Goal: Check status: Check status

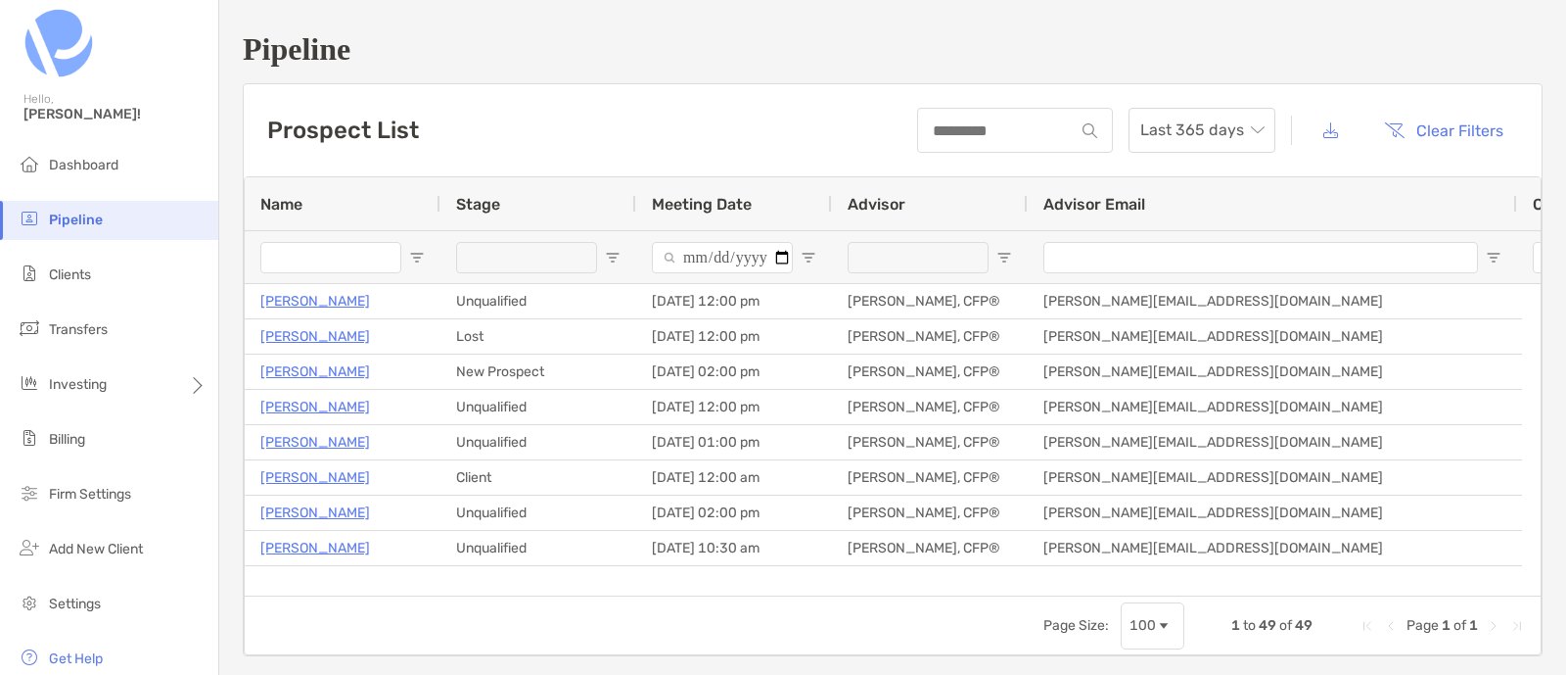
click at [93, 277] on li "Clients" at bounding box center [109, 275] width 218 height 39
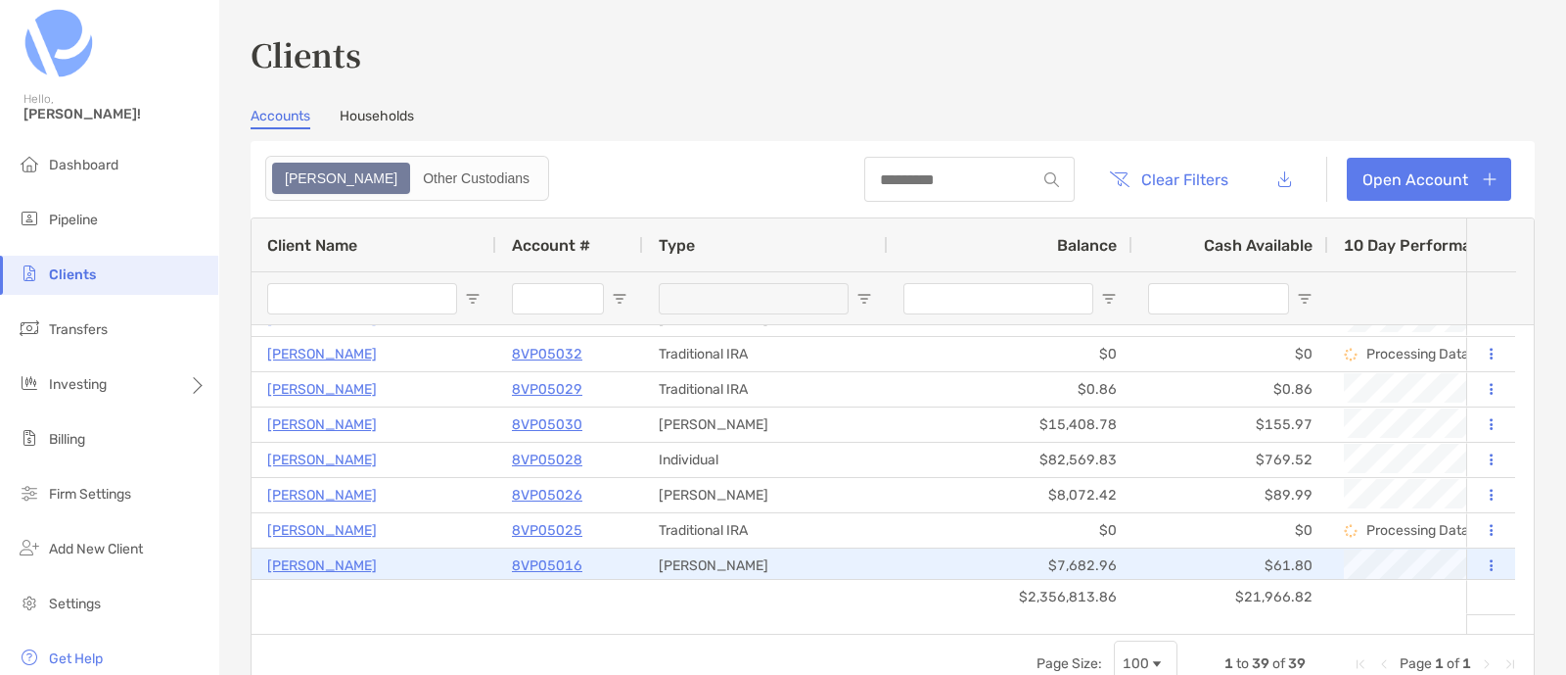
scroll to position [550, 0]
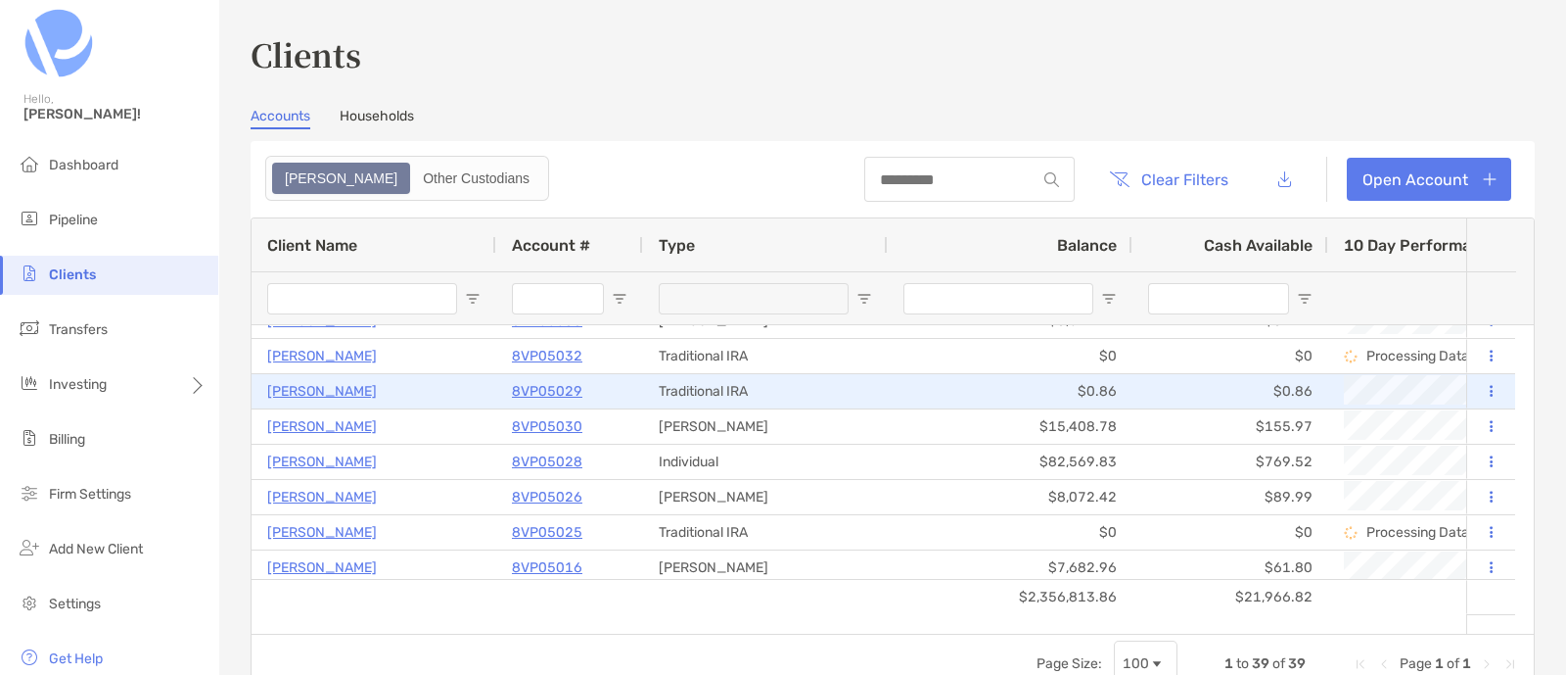
click at [316, 387] on p "[PERSON_NAME]" at bounding box center [322, 391] width 110 height 24
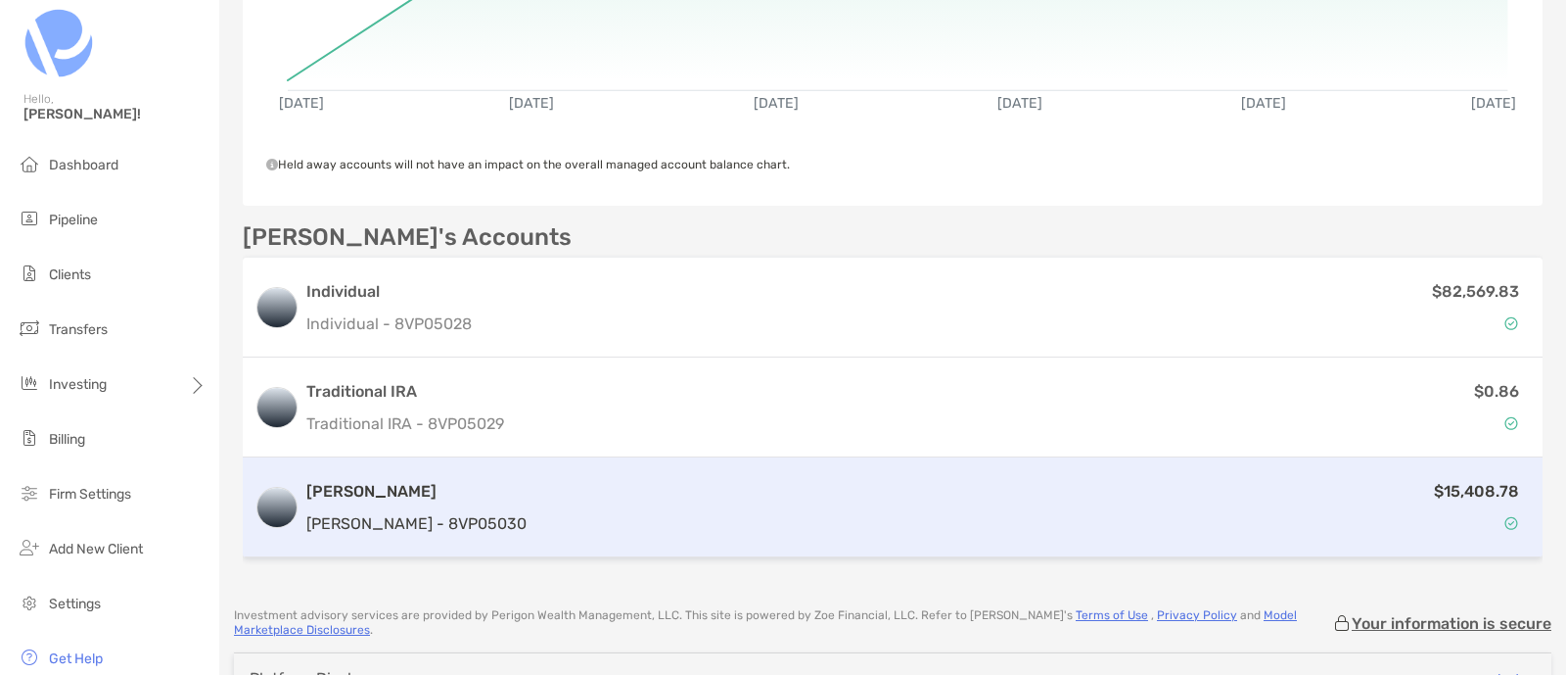
click at [341, 526] on p "[PERSON_NAME] - 8VP05030" at bounding box center [416, 523] width 220 height 24
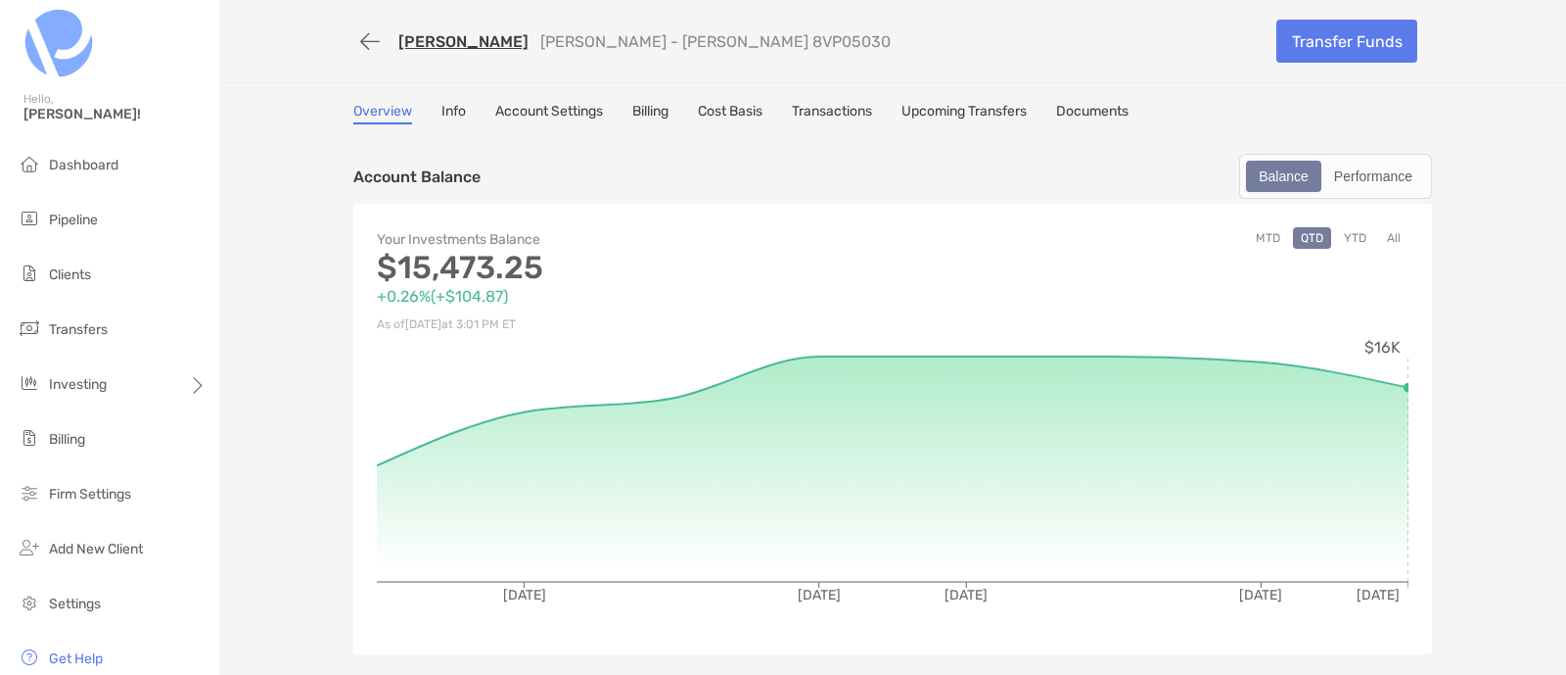
click at [824, 115] on link "Transactions" at bounding box center [832, 114] width 80 height 22
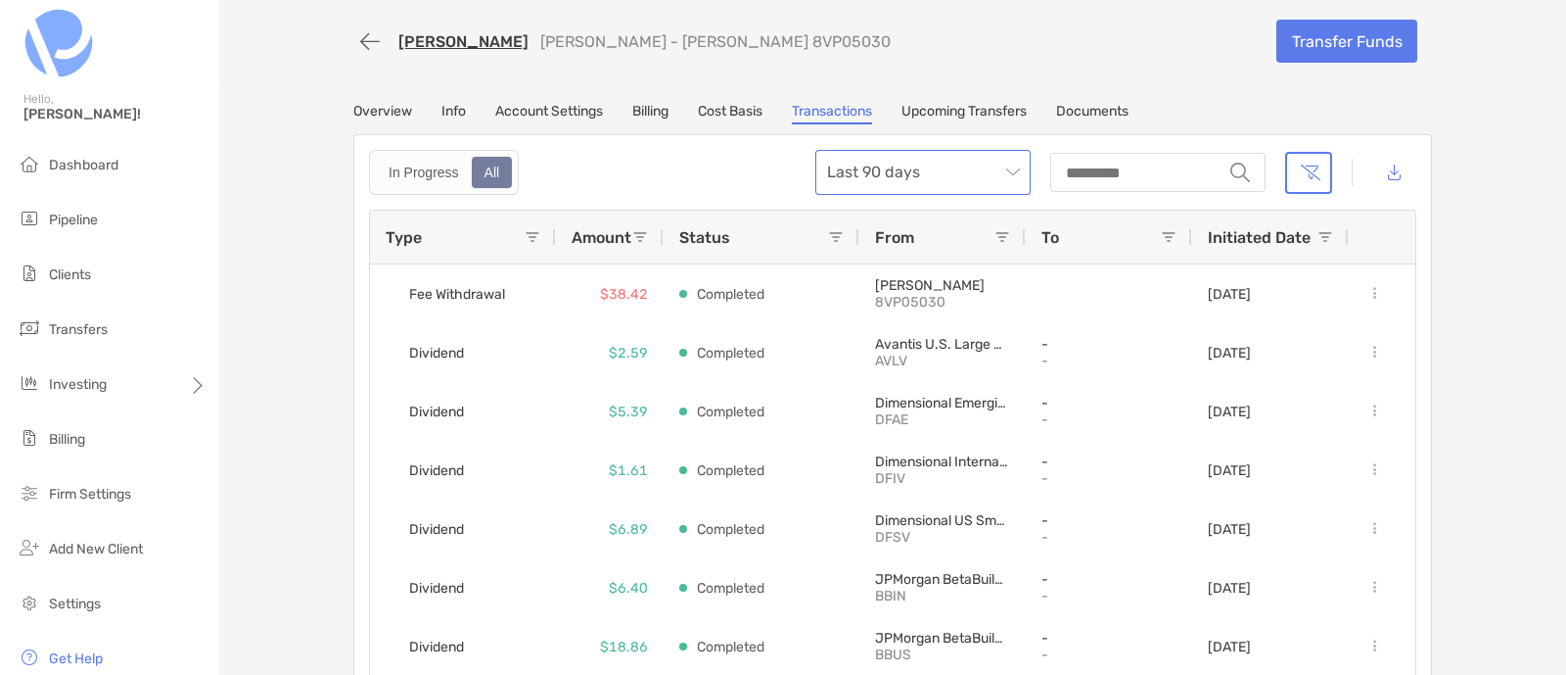
click at [953, 172] on span "Last 90 days" at bounding box center [923, 172] width 192 height 43
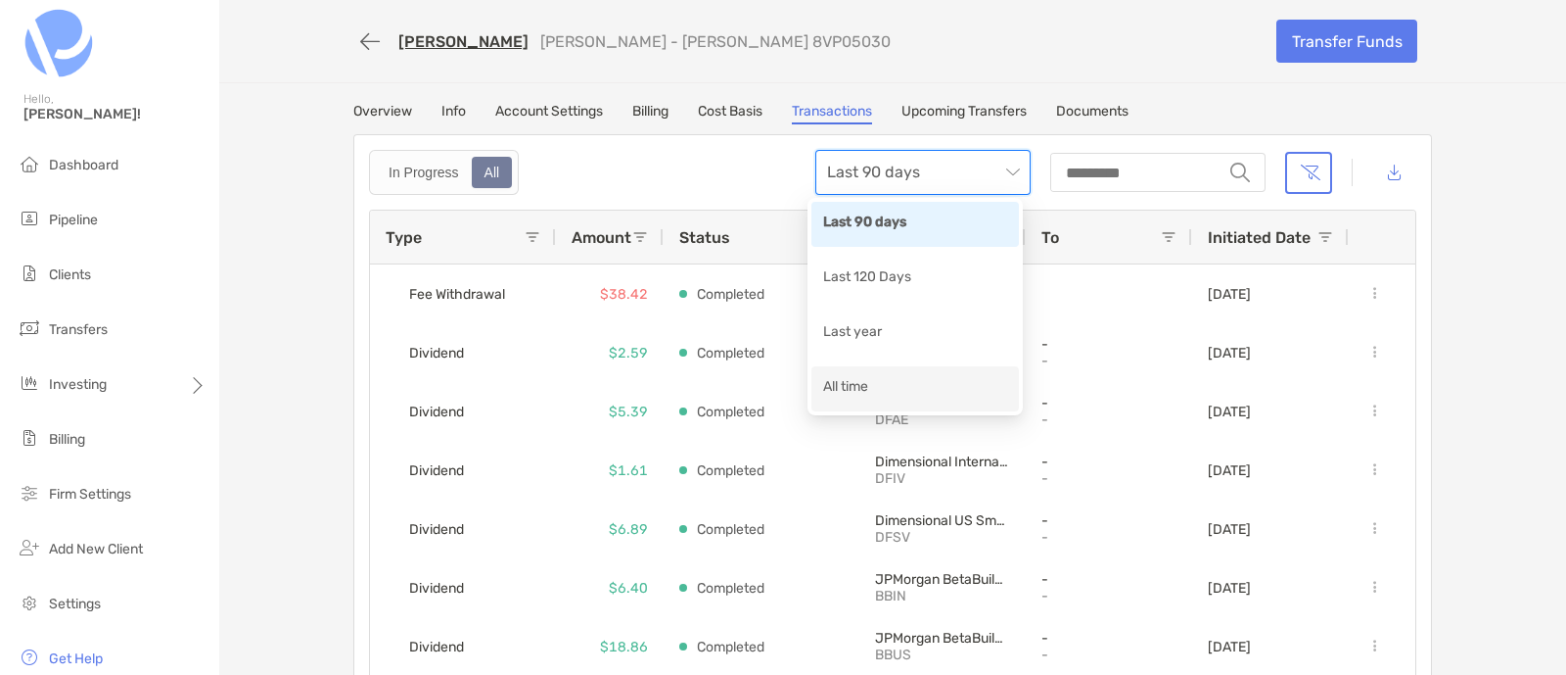
click at [891, 396] on div "All time" at bounding box center [915, 388] width 184 height 24
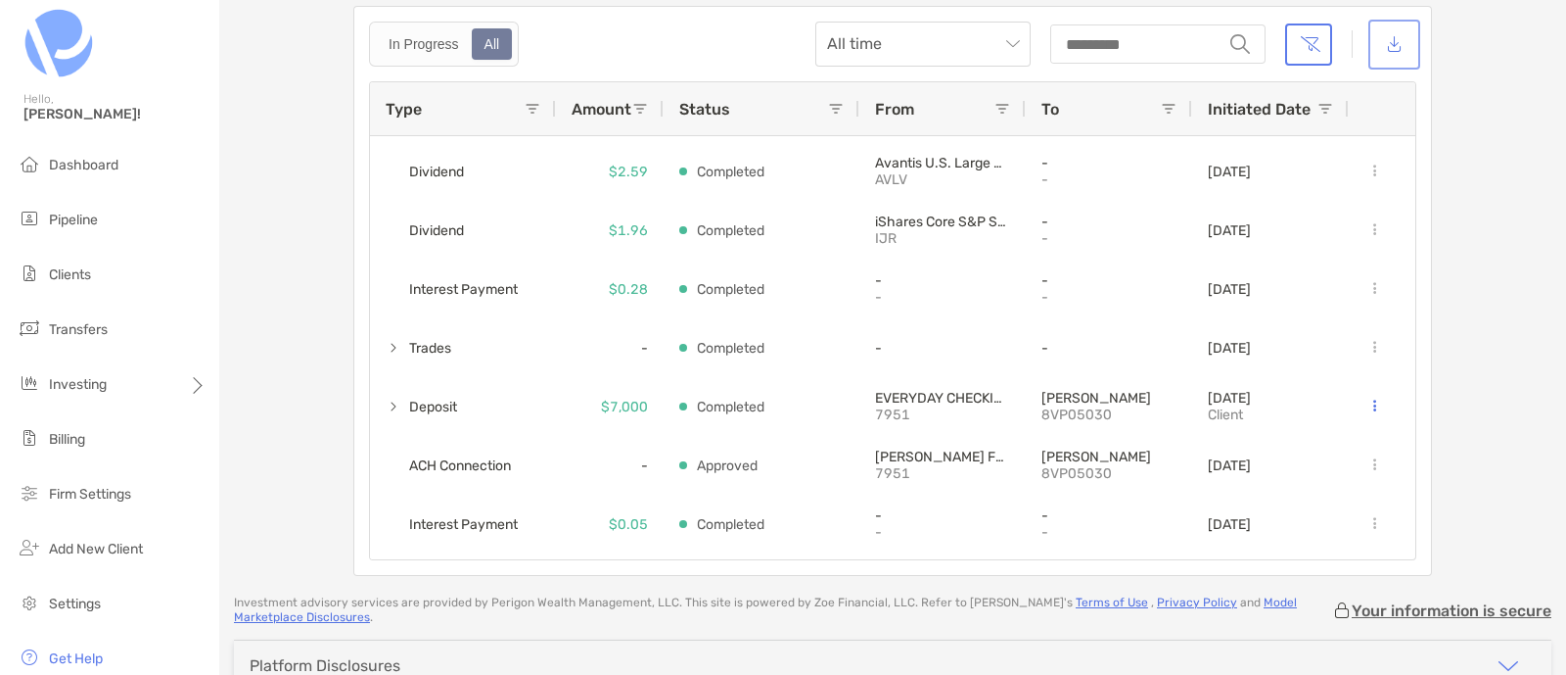
click at [1390, 41] on button "button" at bounding box center [1395, 44] width 44 height 42
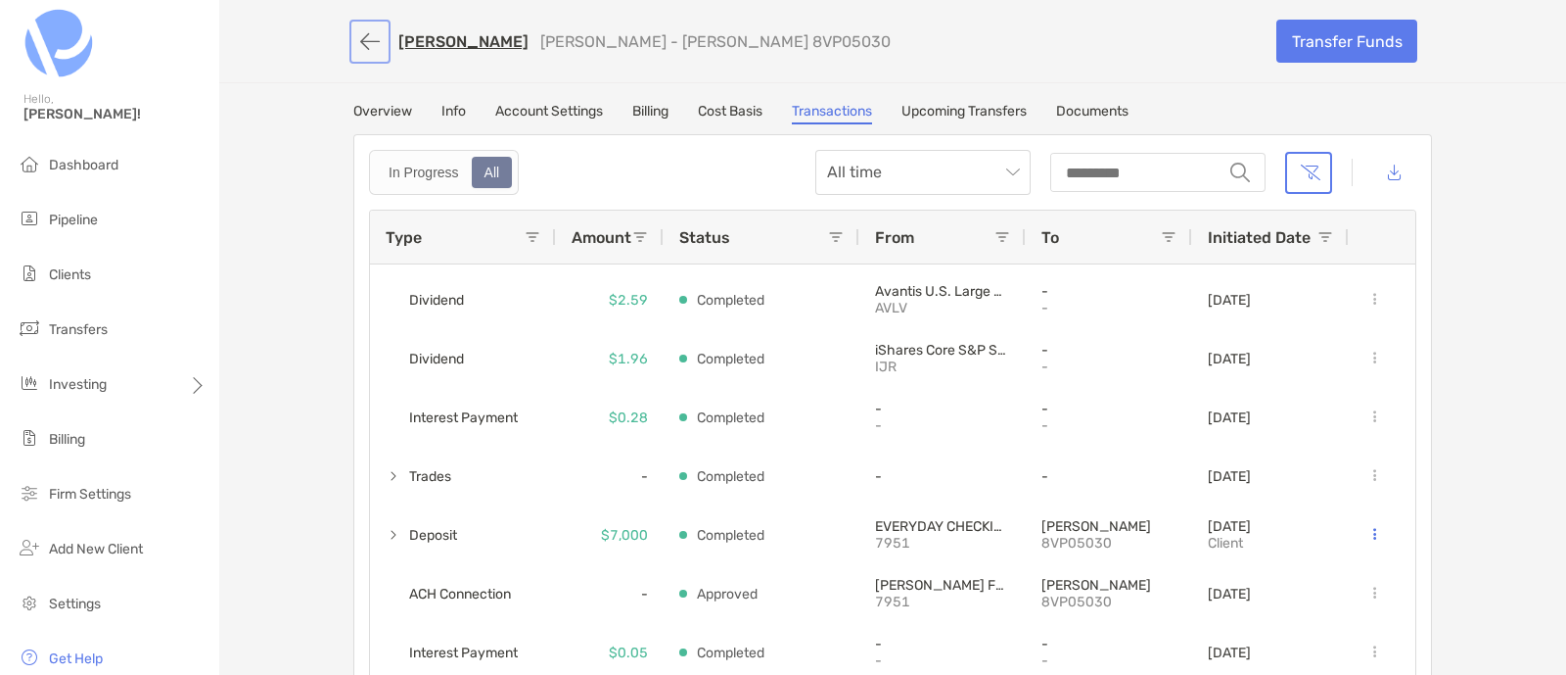
click at [367, 29] on button "button" at bounding box center [369, 41] width 33 height 36
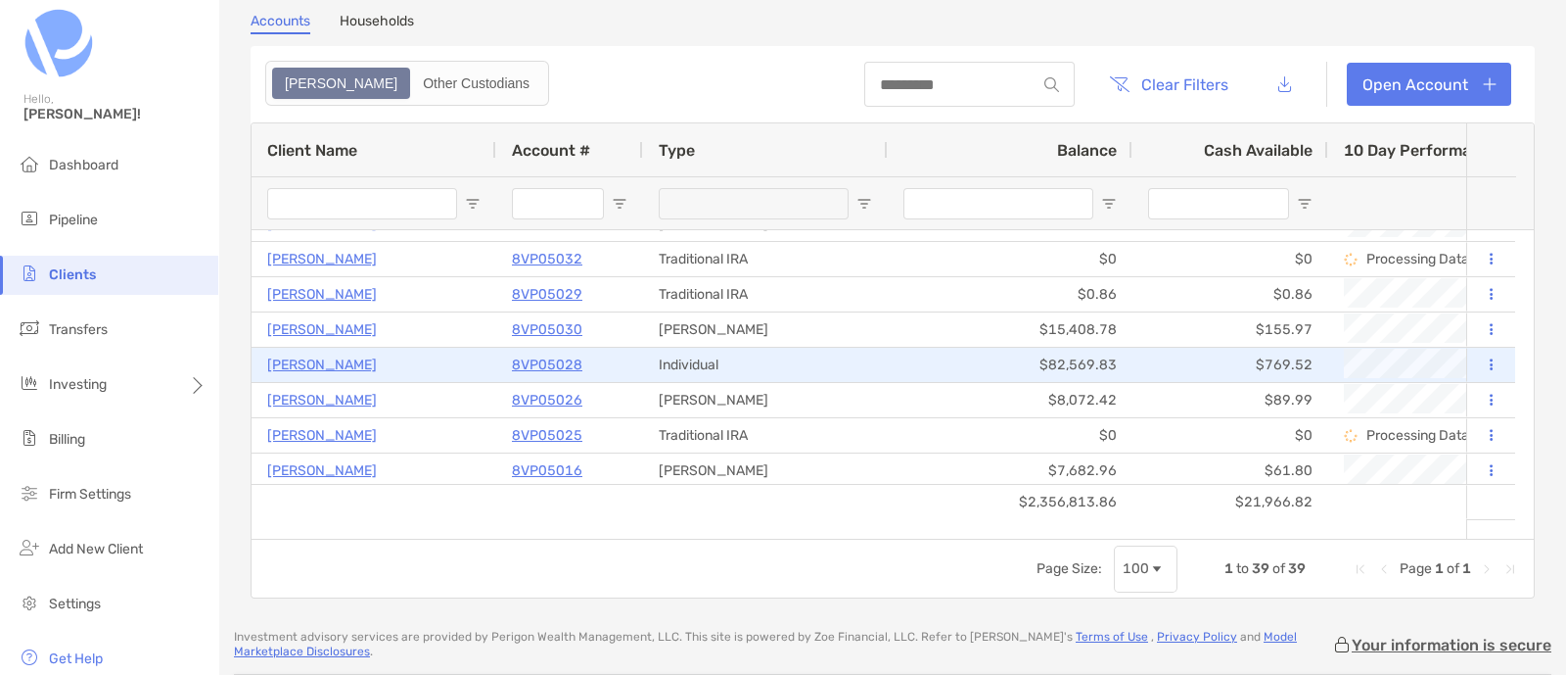
click at [307, 365] on p "[PERSON_NAME]" at bounding box center [322, 364] width 110 height 24
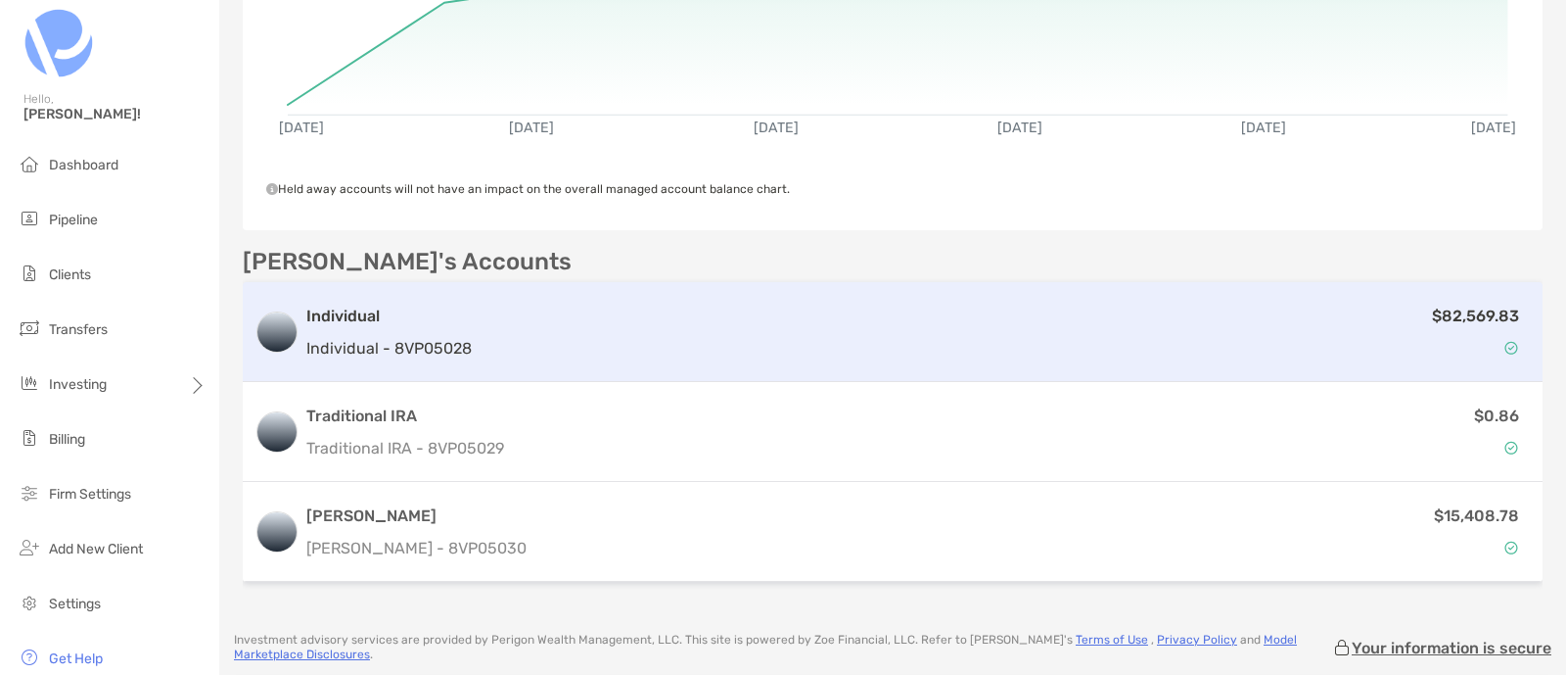
click at [639, 346] on div "$82,569.83" at bounding box center [1005, 331] width 1051 height 57
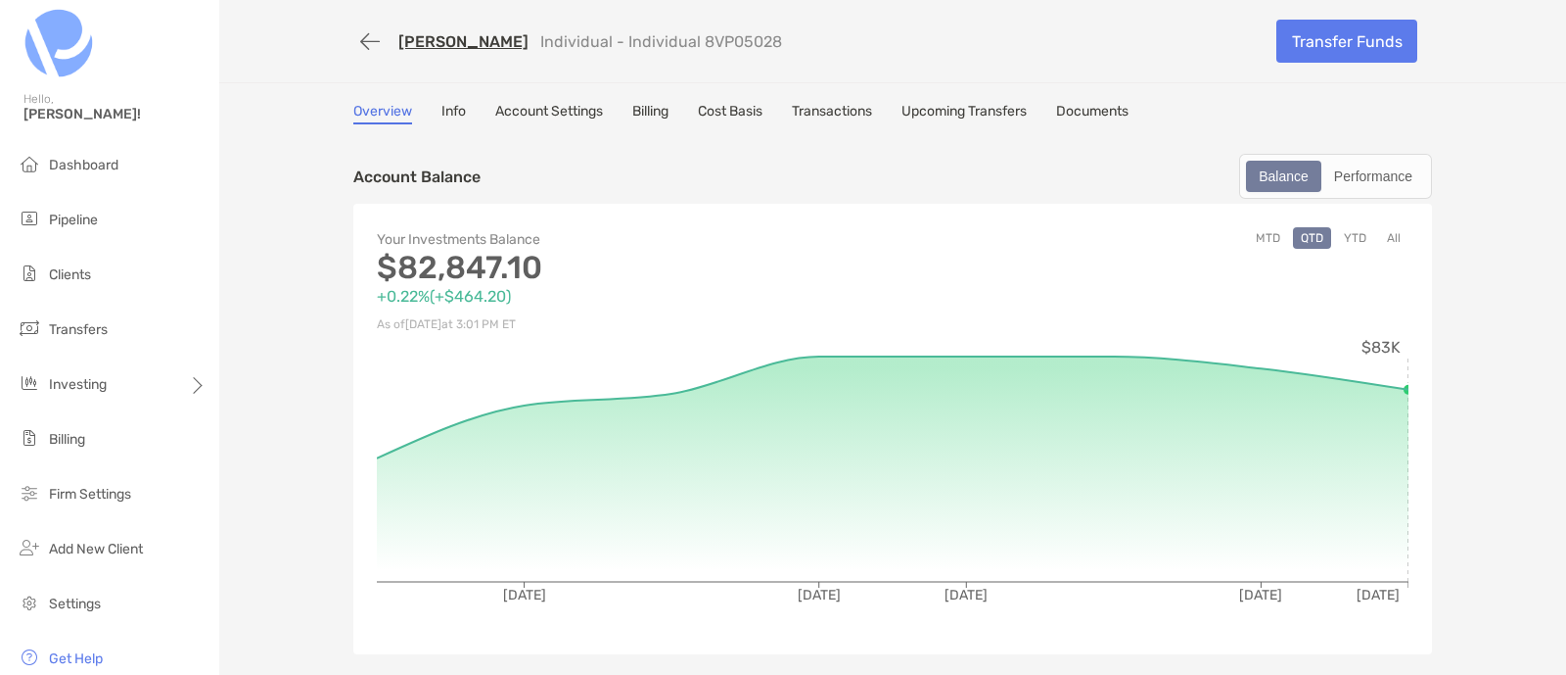
click at [855, 110] on link "Transactions" at bounding box center [832, 114] width 80 height 22
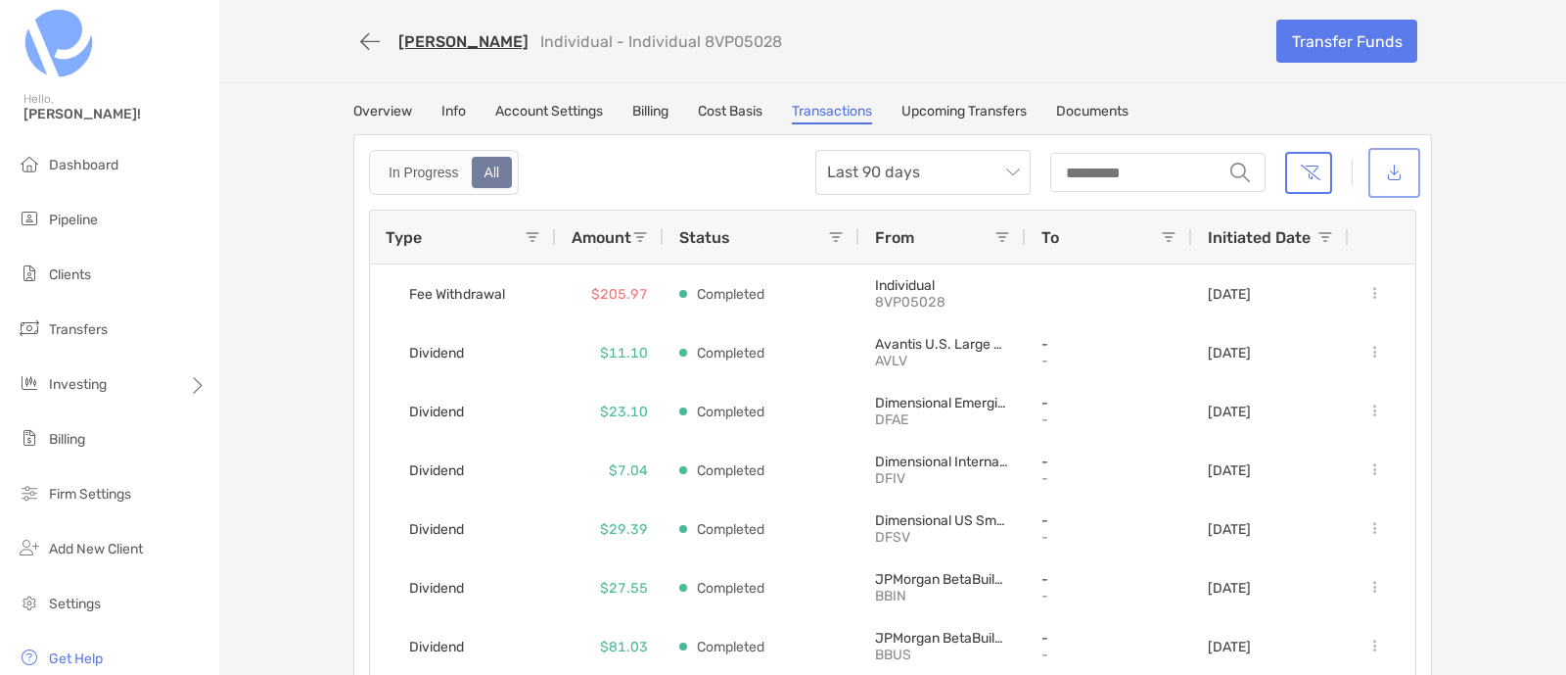
click at [1385, 171] on button "button" at bounding box center [1395, 173] width 44 height 42
